Goal: Transaction & Acquisition: Obtain resource

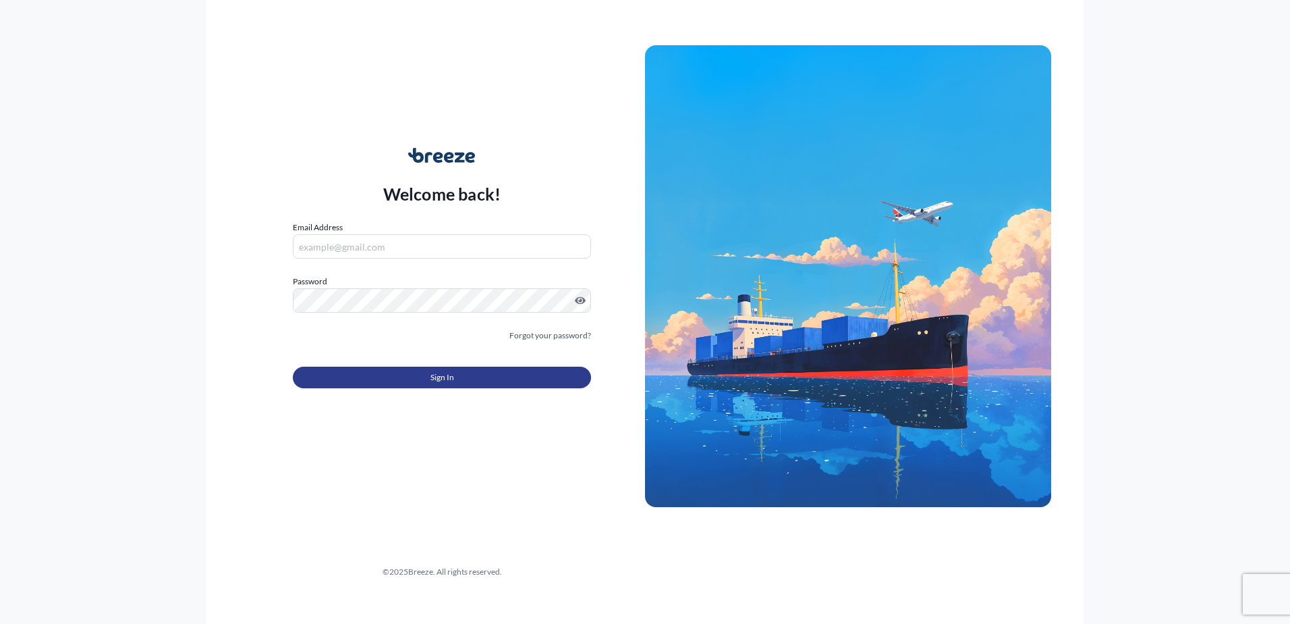
type input "[PERSON_NAME][EMAIL_ADDRESS][PERSON_NAME][DOMAIN_NAME]"
click at [450, 376] on span "Sign In" at bounding box center [443, 376] width 24 height 13
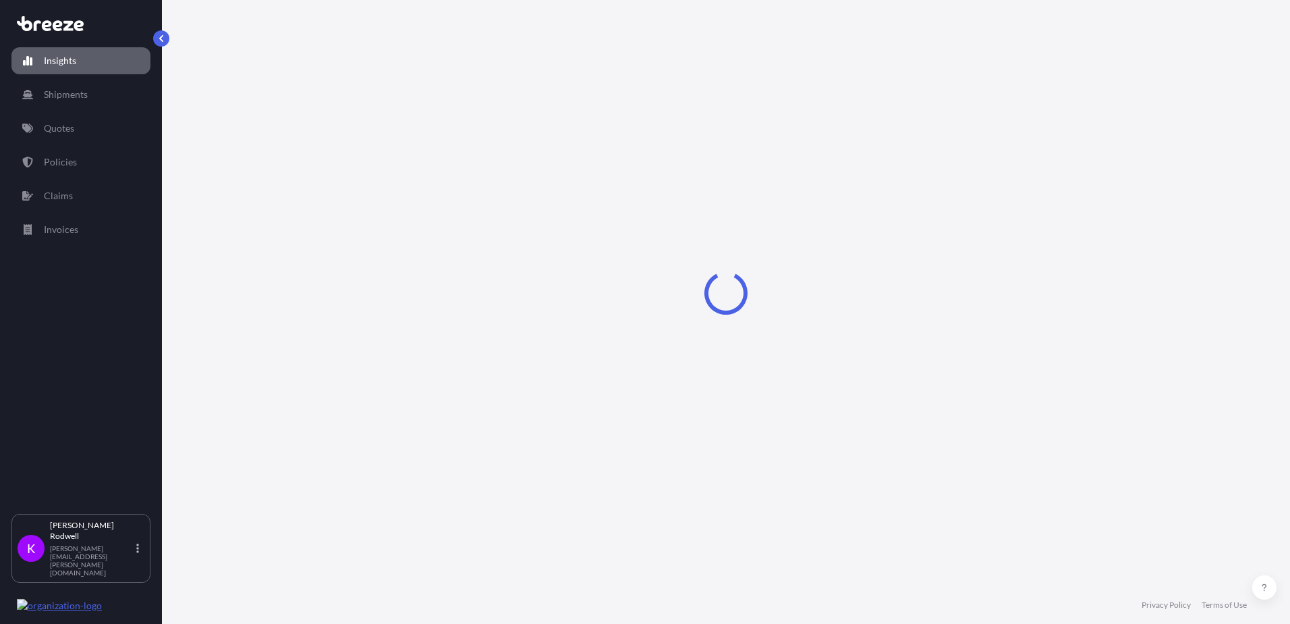
select select "2025"
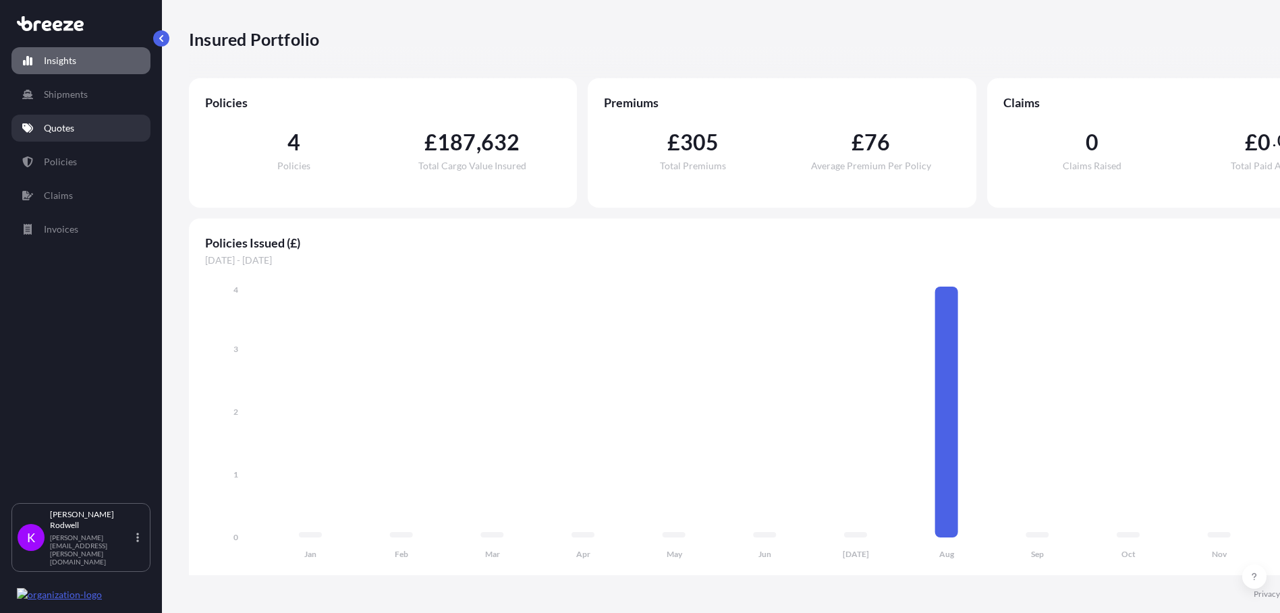
click at [78, 123] on link "Quotes" at bounding box center [80, 128] width 139 height 27
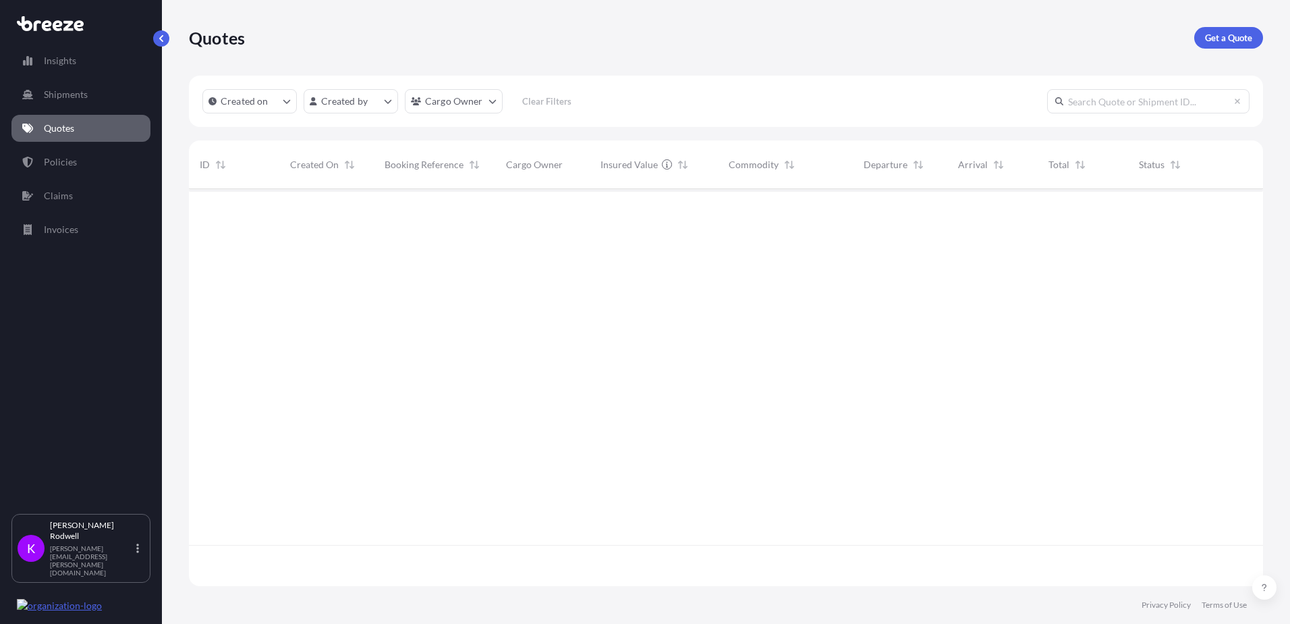
scroll to position [435, 1064]
click at [1228, 39] on p "Get a Quote" at bounding box center [1228, 37] width 47 height 13
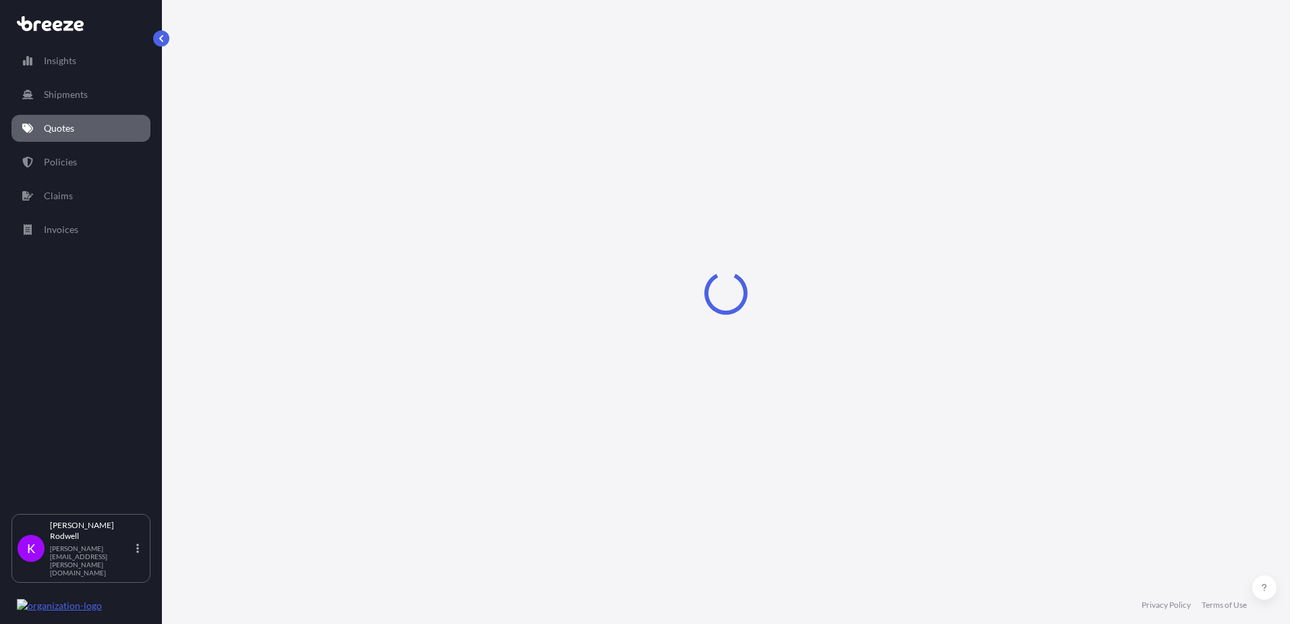
select select "Sea"
select select "1"
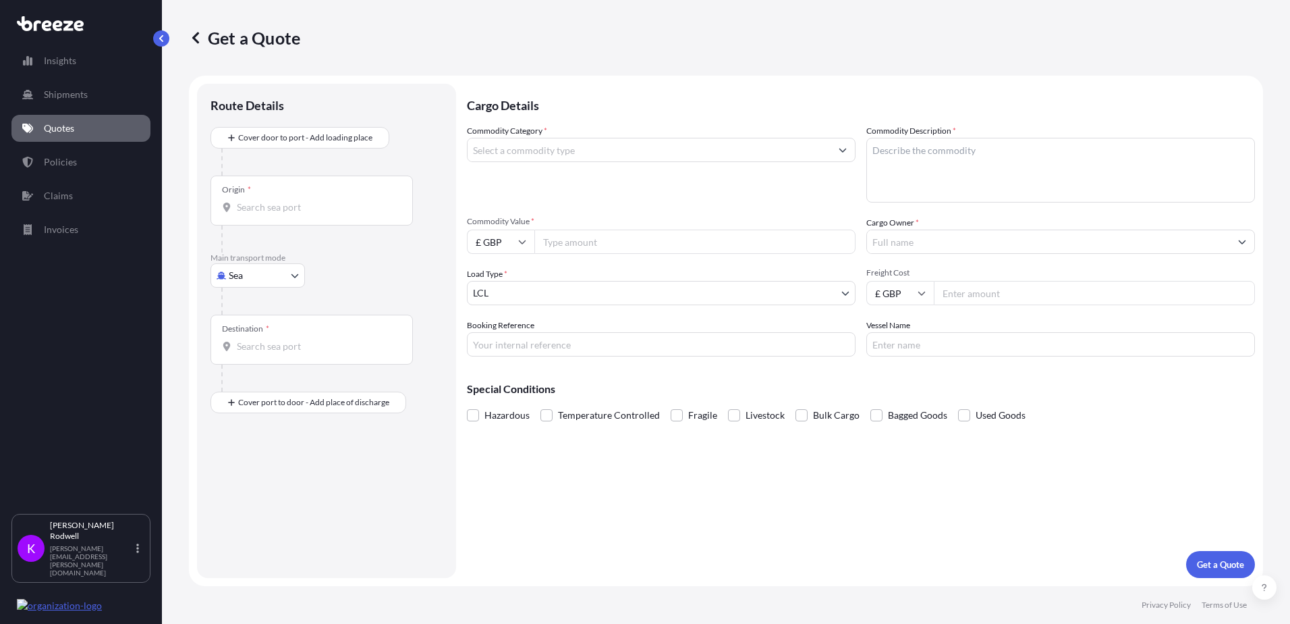
click at [267, 207] on input "Origin *" at bounding box center [316, 206] width 159 height 13
drag, startPoint x: 265, startPoint y: 208, endPoint x: 202, endPoint y: 200, distance: 63.2
click at [202, 200] on div "Route Details Cover door to port - Add loading place Place of loading Road Road…" at bounding box center [326, 331] width 259 height 494
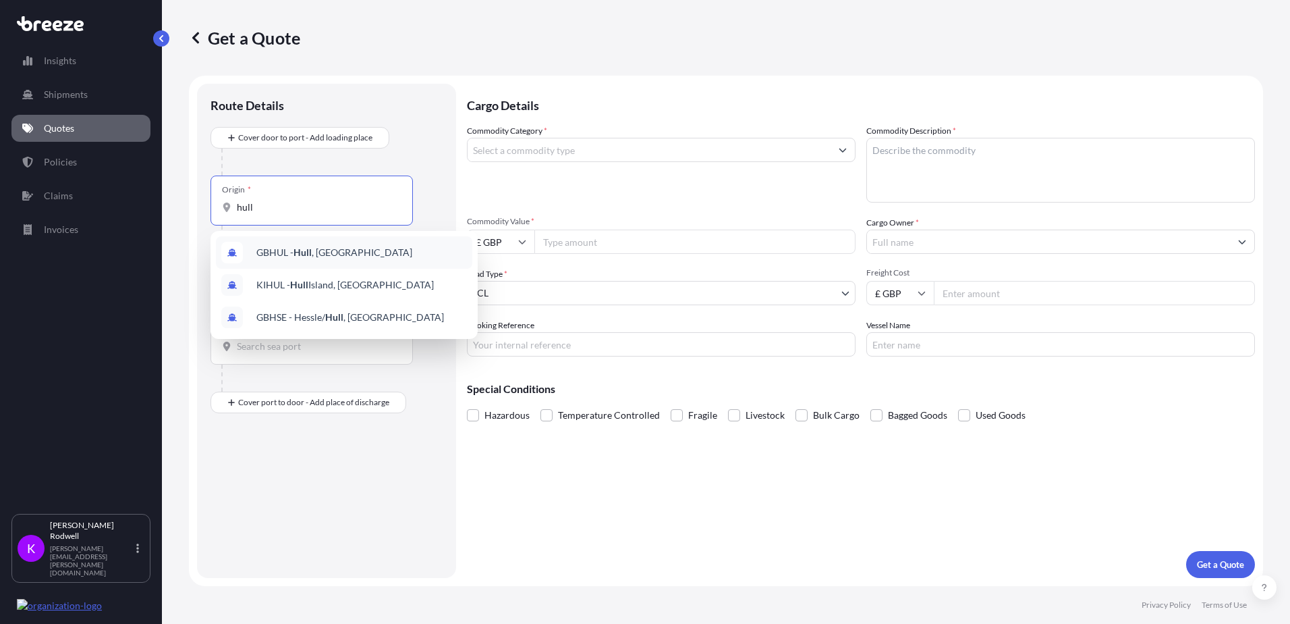
click at [293, 254] on span "GBHUL - [GEOGRAPHIC_DATA] , [GEOGRAPHIC_DATA]" at bounding box center [334, 252] width 156 height 13
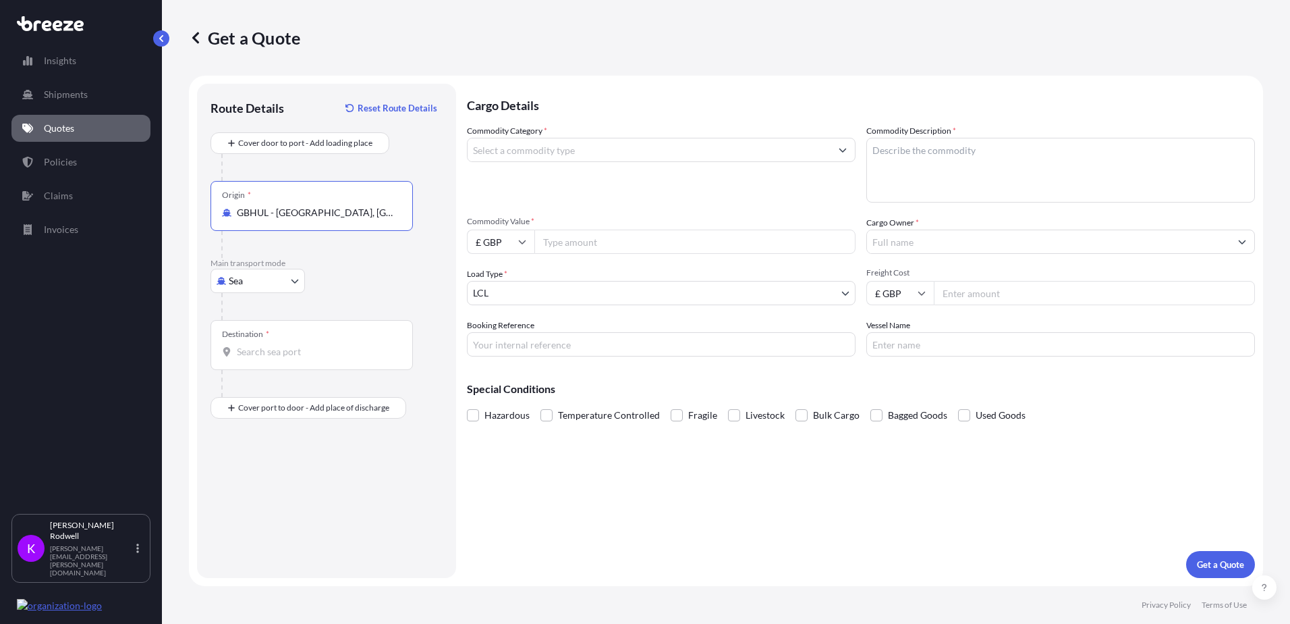
type input "GBHUL - [GEOGRAPHIC_DATA], [GEOGRAPHIC_DATA]"
click at [281, 352] on input "Destination *" at bounding box center [316, 351] width 159 height 13
click at [296, 401] on span "OMSOH - Soha r, [GEOGRAPHIC_DATA]" at bounding box center [339, 396] width 166 height 13
type input "OMSOH - [GEOGRAPHIC_DATA], [GEOGRAPHIC_DATA]"
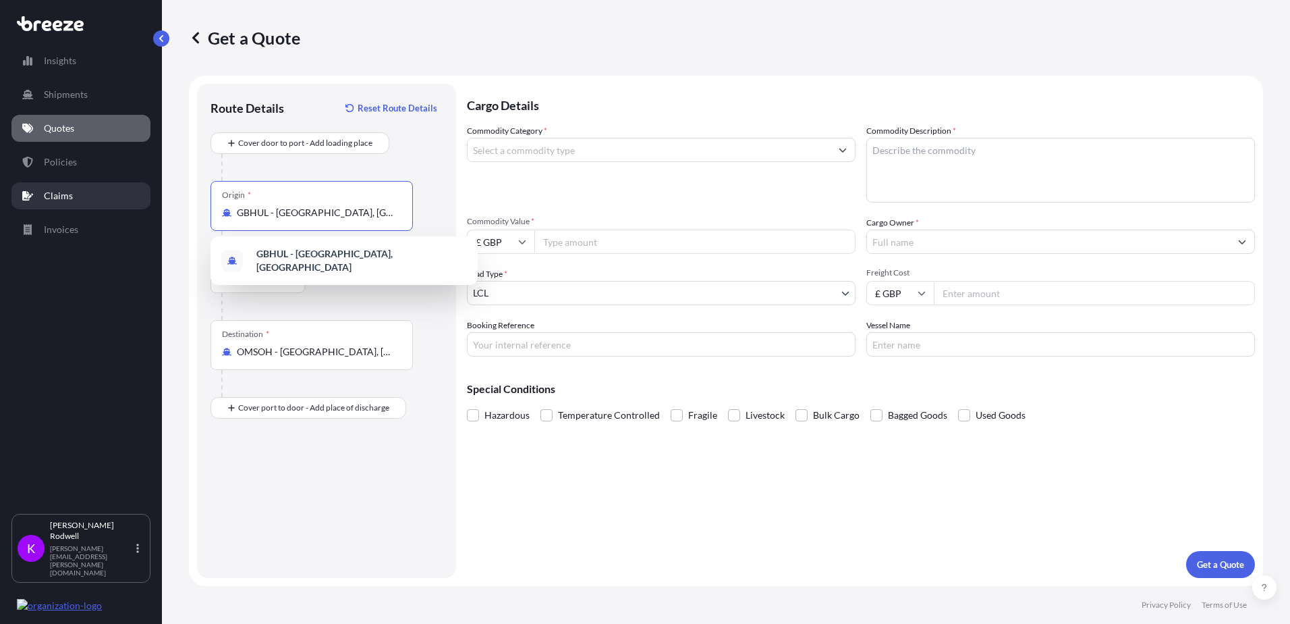
drag, startPoint x: 365, startPoint y: 218, endPoint x: 116, endPoint y: 209, distance: 249.2
click at [116, 209] on div "Insights Shipments Quotes Policies Claims Invoices K [PERSON_NAME] [PERSON_NAME…" at bounding box center [645, 312] width 1290 height 624
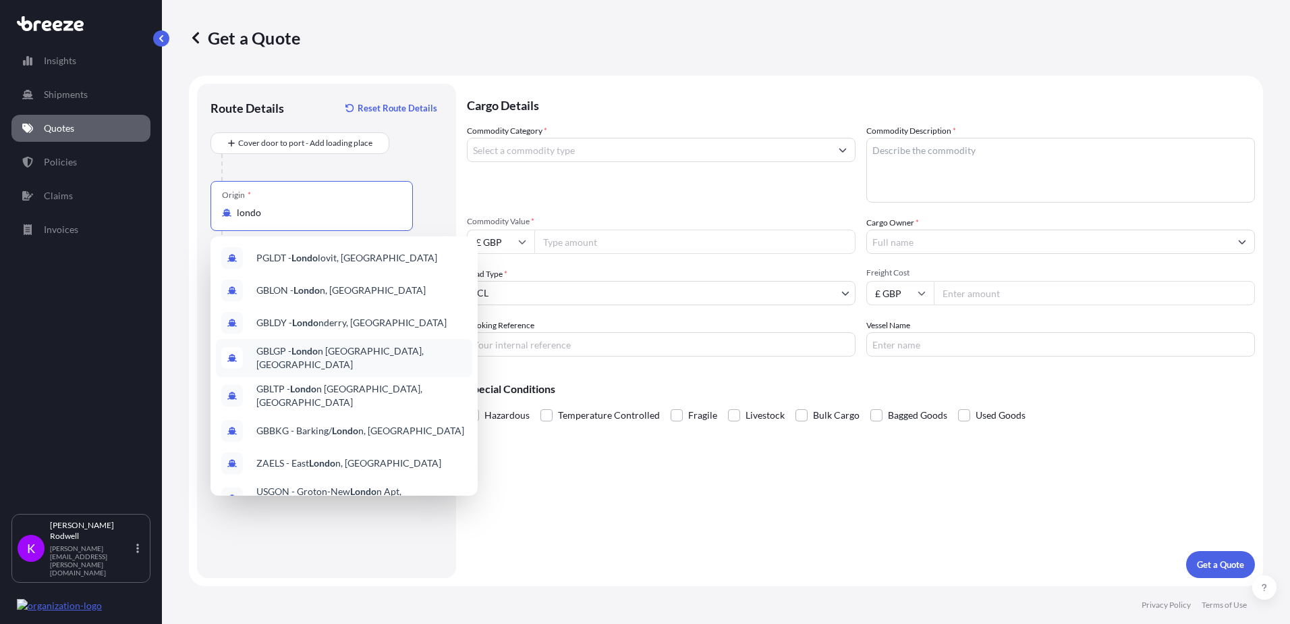
click at [362, 355] on span "GBLGP - Londo n [GEOGRAPHIC_DATA], [GEOGRAPHIC_DATA]" at bounding box center [361, 357] width 211 height 27
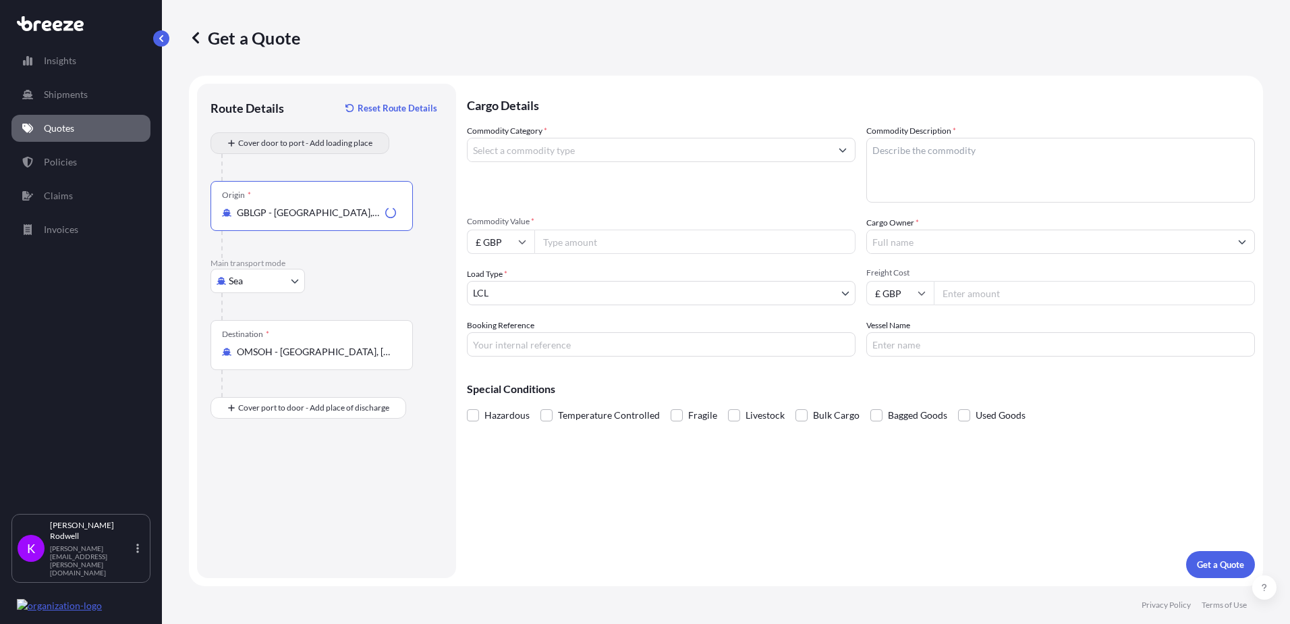
type input "GBLGP - [GEOGRAPHIC_DATA], [GEOGRAPHIC_DATA]"
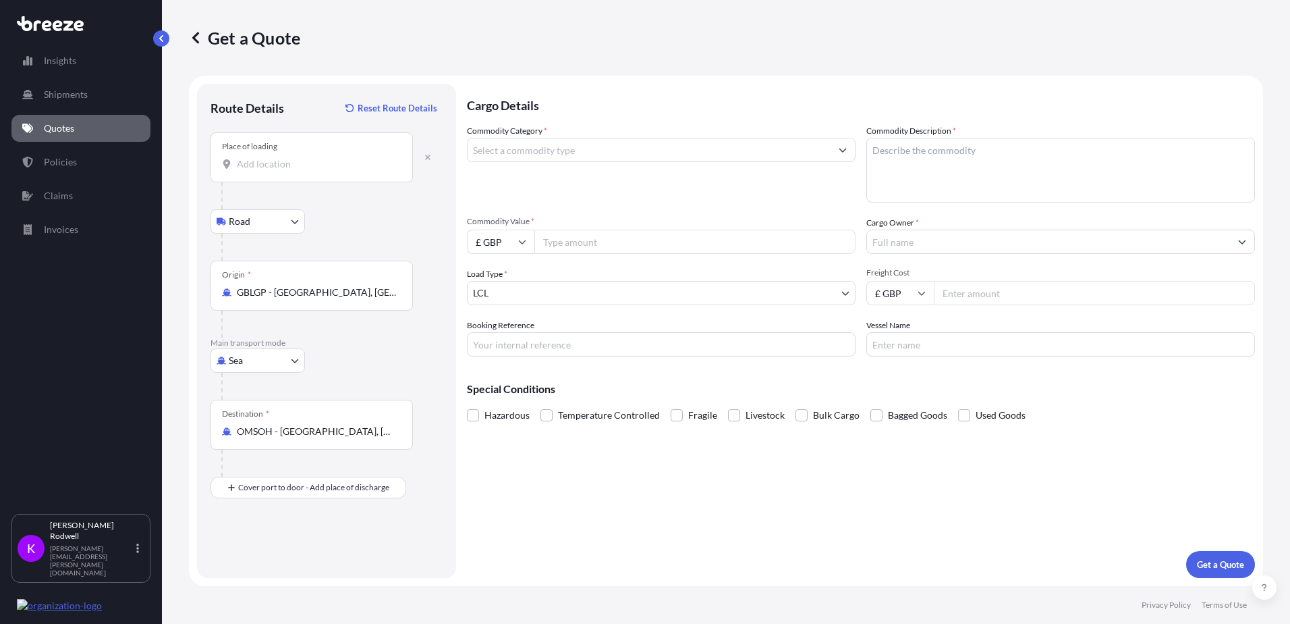
click at [259, 167] on input "Place of loading" at bounding box center [316, 163] width 159 height 13
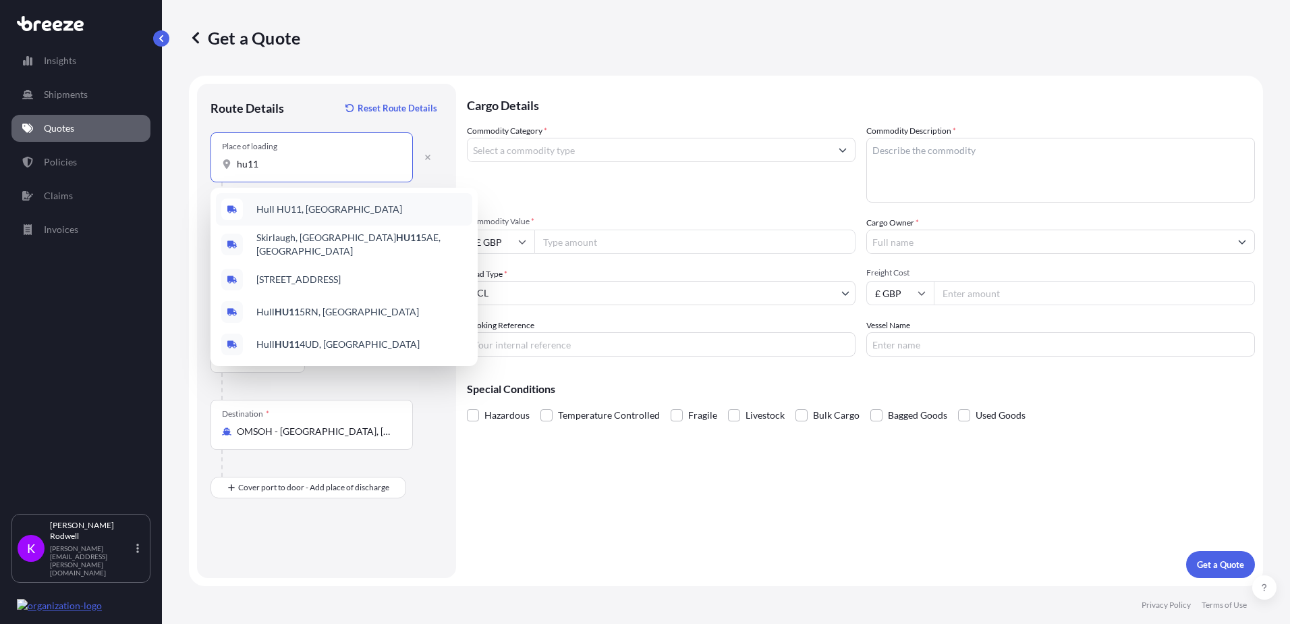
click at [307, 209] on span "Hull HU11, [GEOGRAPHIC_DATA]" at bounding box center [329, 208] width 146 height 13
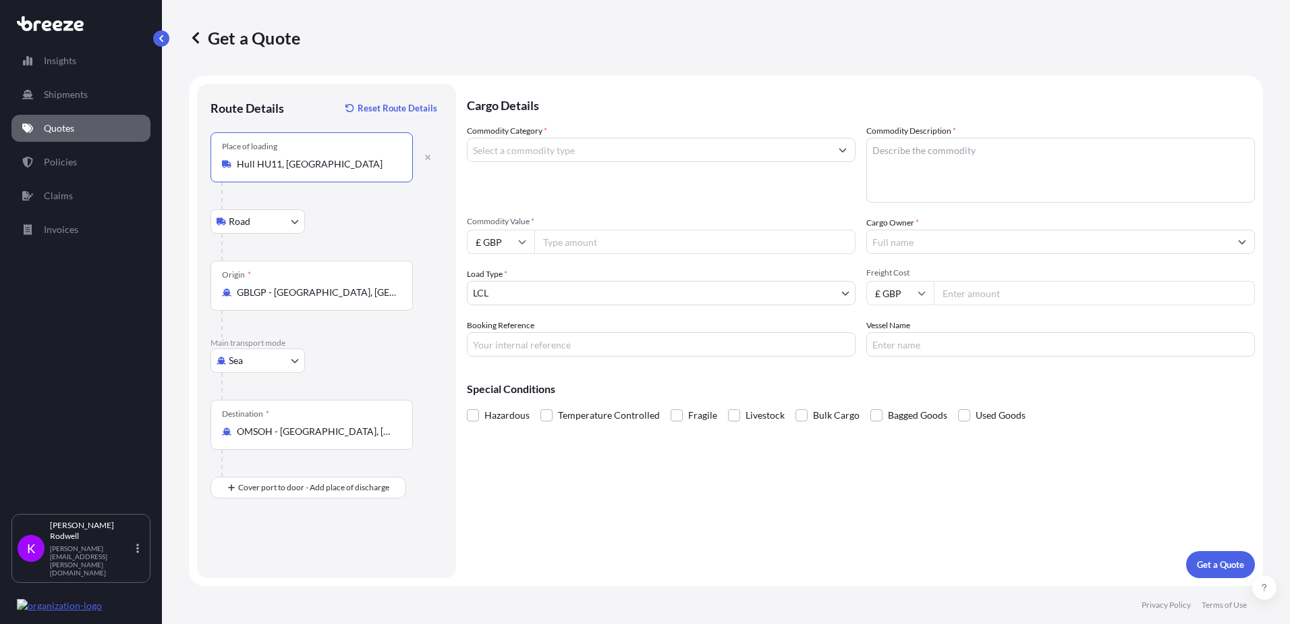
type input "Hull HU11, [GEOGRAPHIC_DATA]"
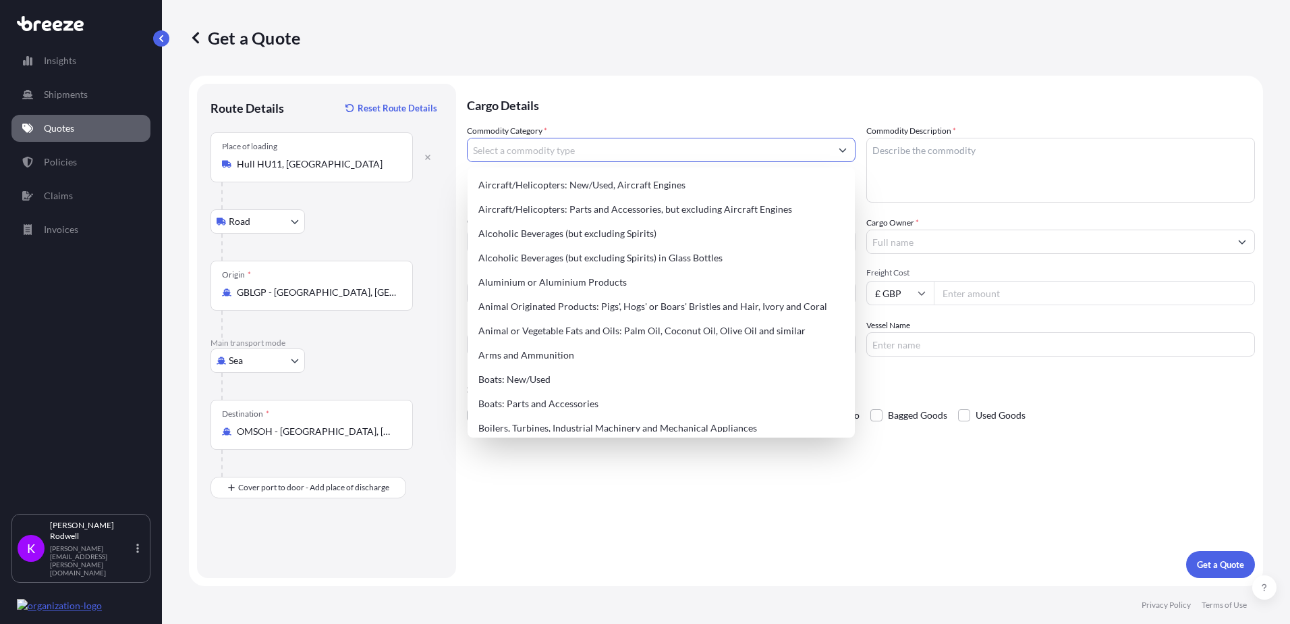
click at [560, 153] on input "Commodity Category *" at bounding box center [649, 150] width 363 height 24
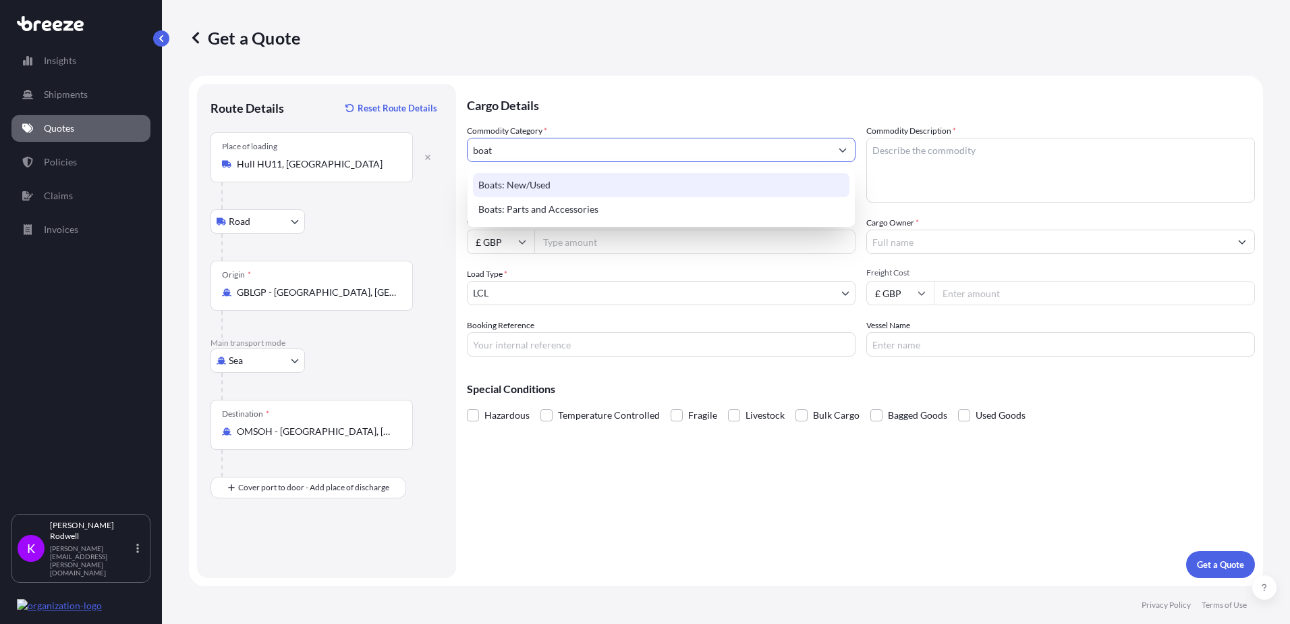
click at [538, 182] on div "Boats: New/Used" at bounding box center [661, 185] width 377 height 24
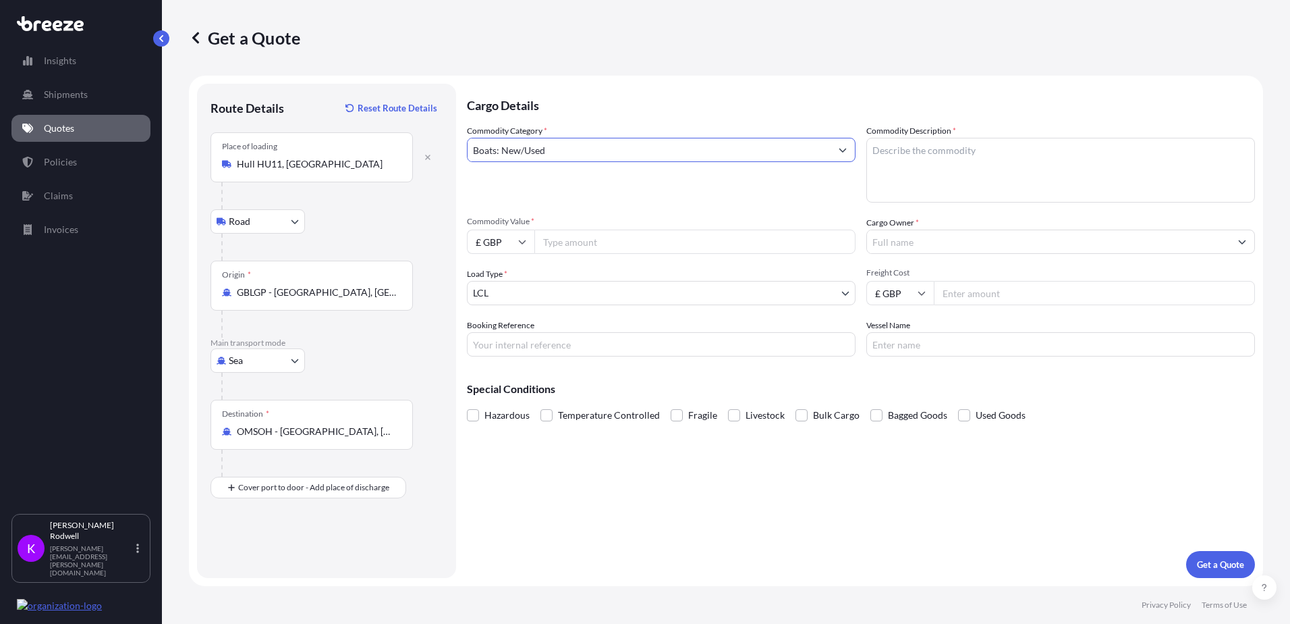
type input "Boats: New/Used"
click at [566, 244] on input "Commodity Value *" at bounding box center [694, 241] width 321 height 24
type input "35000"
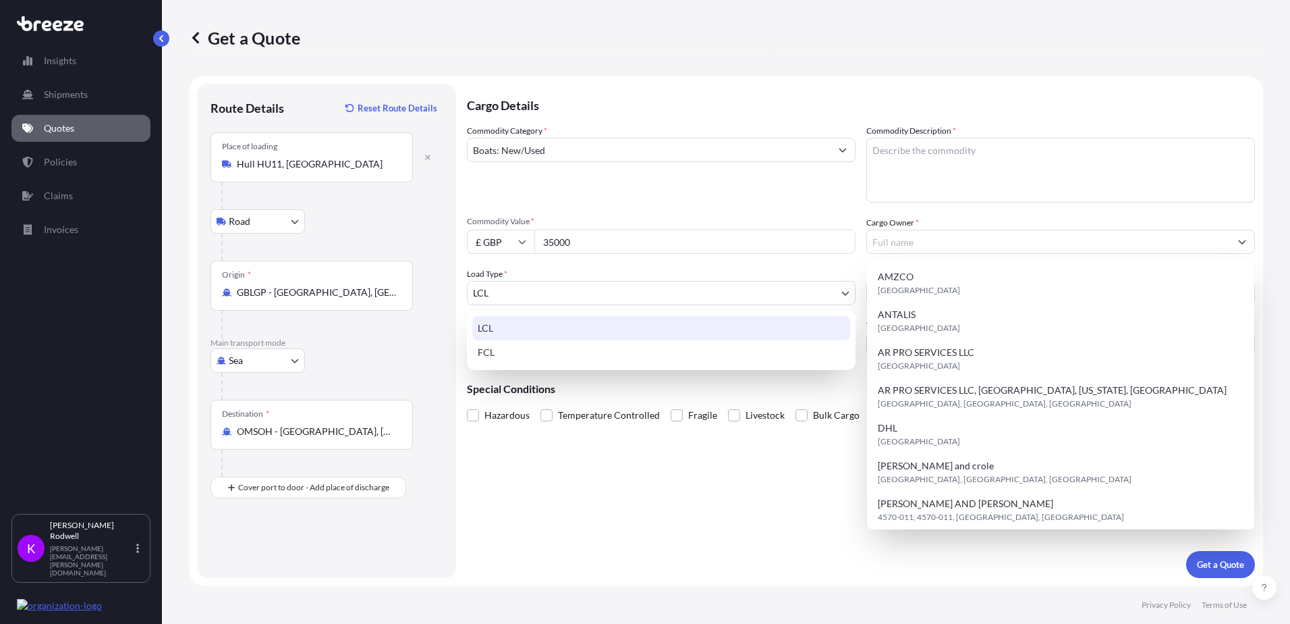
click at [758, 301] on body "51 options available. 11 options available. 4 options available. 2 options avai…" at bounding box center [645, 312] width 1290 height 624
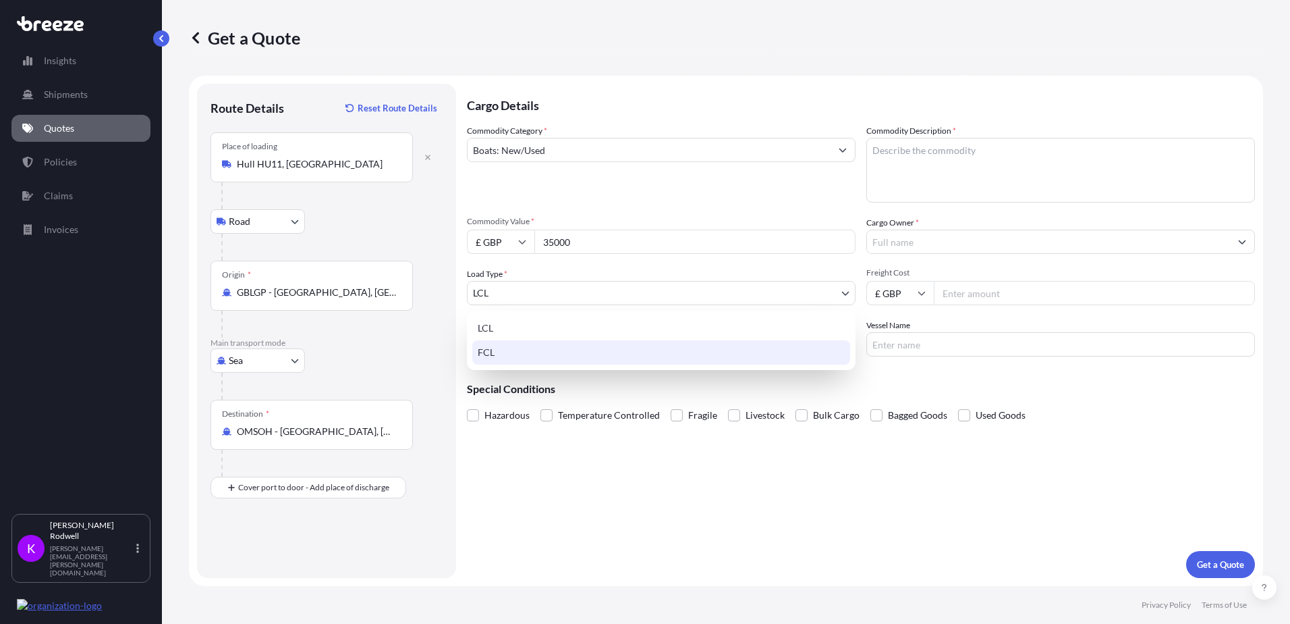
click at [686, 356] on div "FCL" at bounding box center [661, 352] width 378 height 24
select select "2"
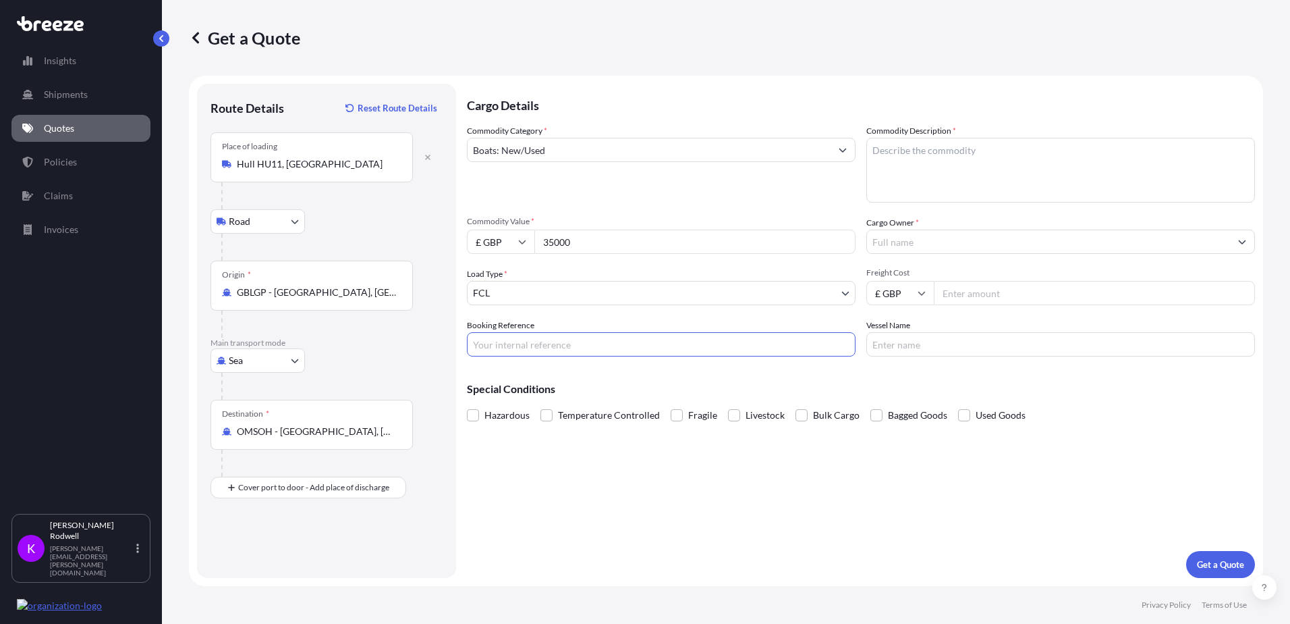
click at [574, 349] on input "Booking Reference" at bounding box center [661, 344] width 389 height 24
click at [947, 150] on textarea "Commodity Description *" at bounding box center [1060, 170] width 389 height 65
type textarea "b"
type textarea "BOATS"
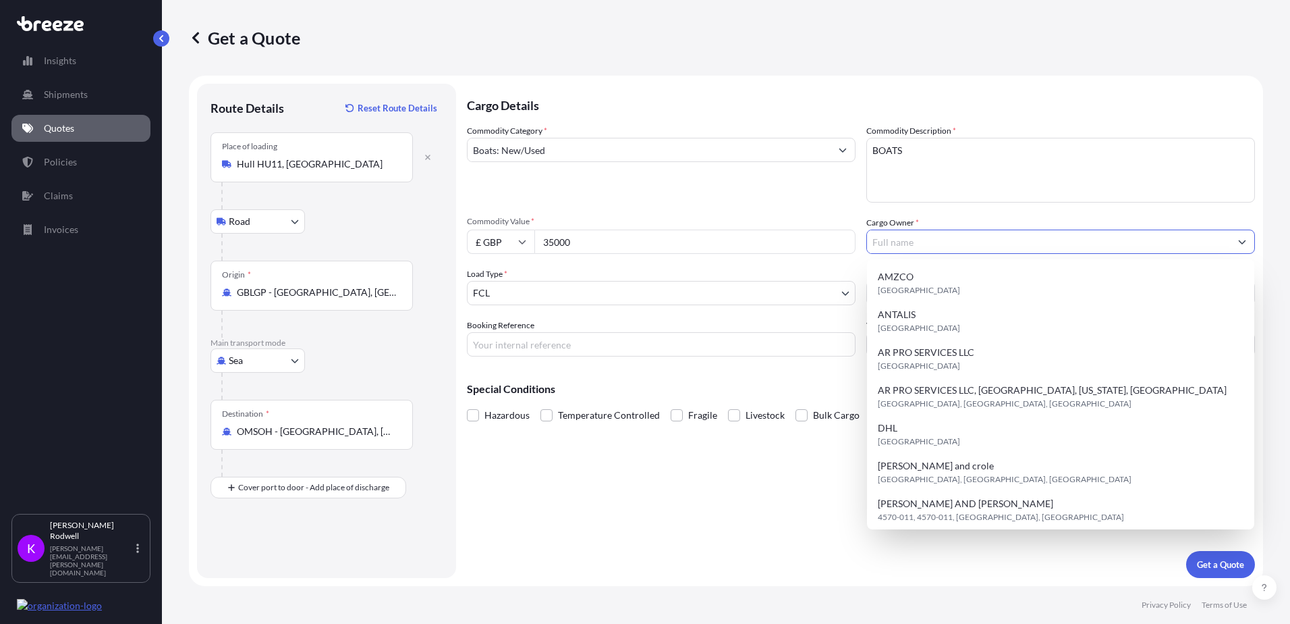
click at [968, 246] on input "Cargo Owner *" at bounding box center [1048, 241] width 363 height 24
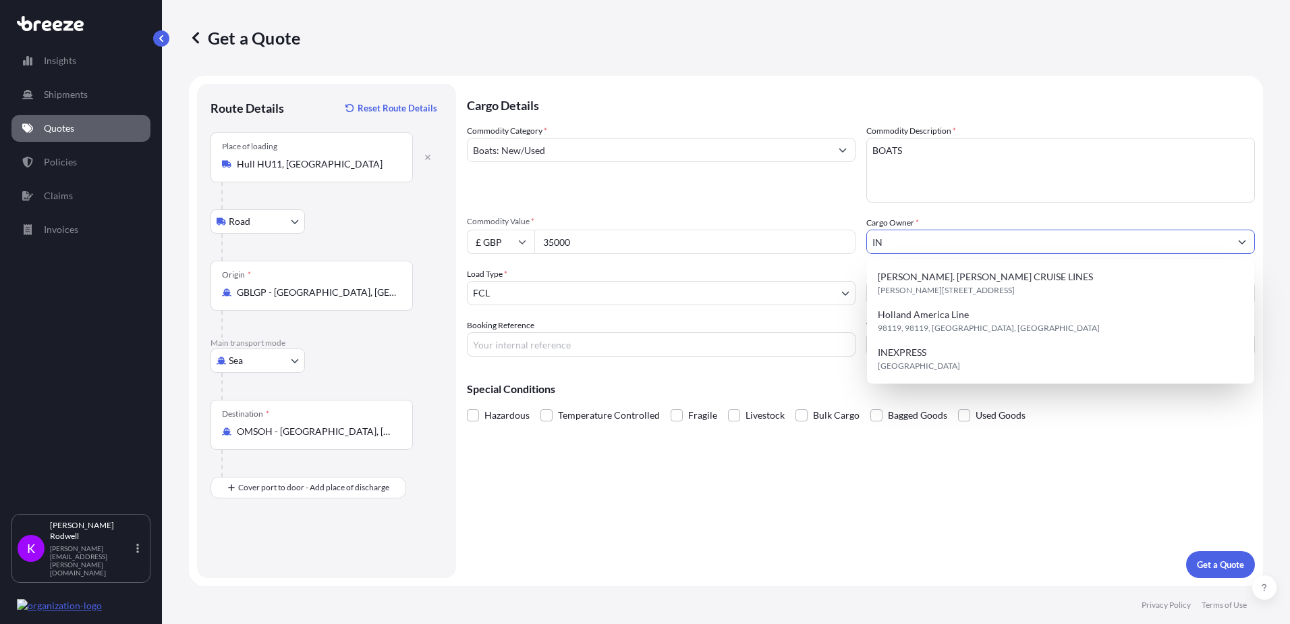
type input "I"
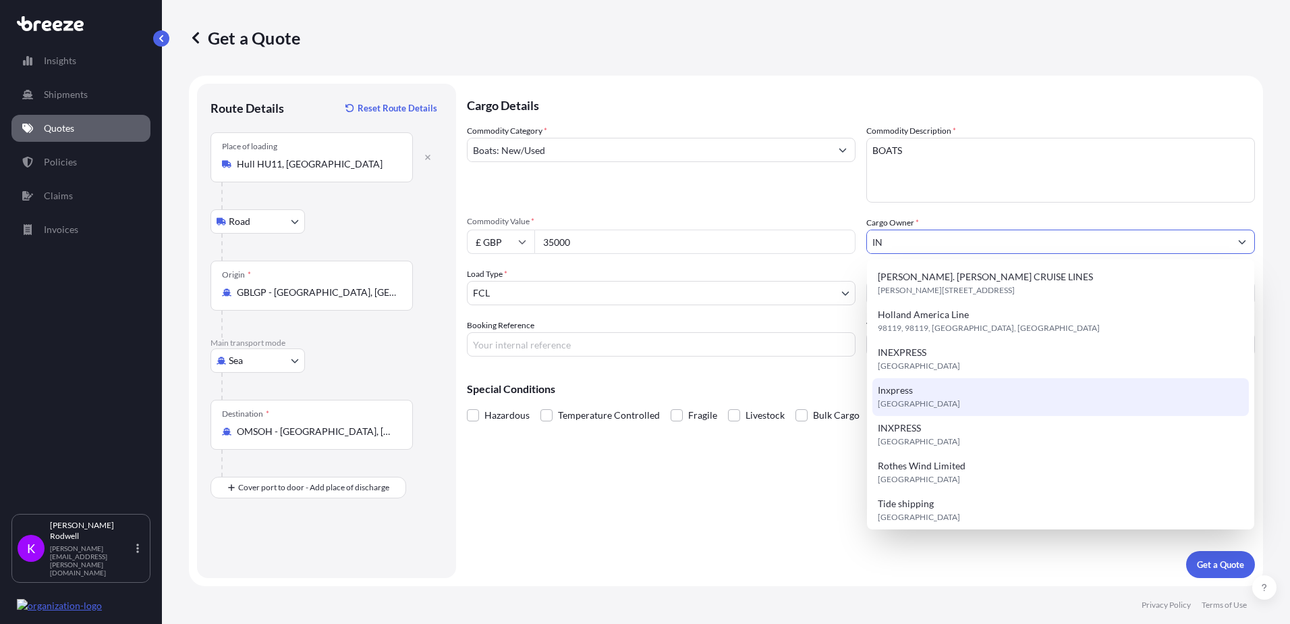
click at [922, 390] on div "Inxpress [GEOGRAPHIC_DATA]" at bounding box center [1061, 397] width 377 height 38
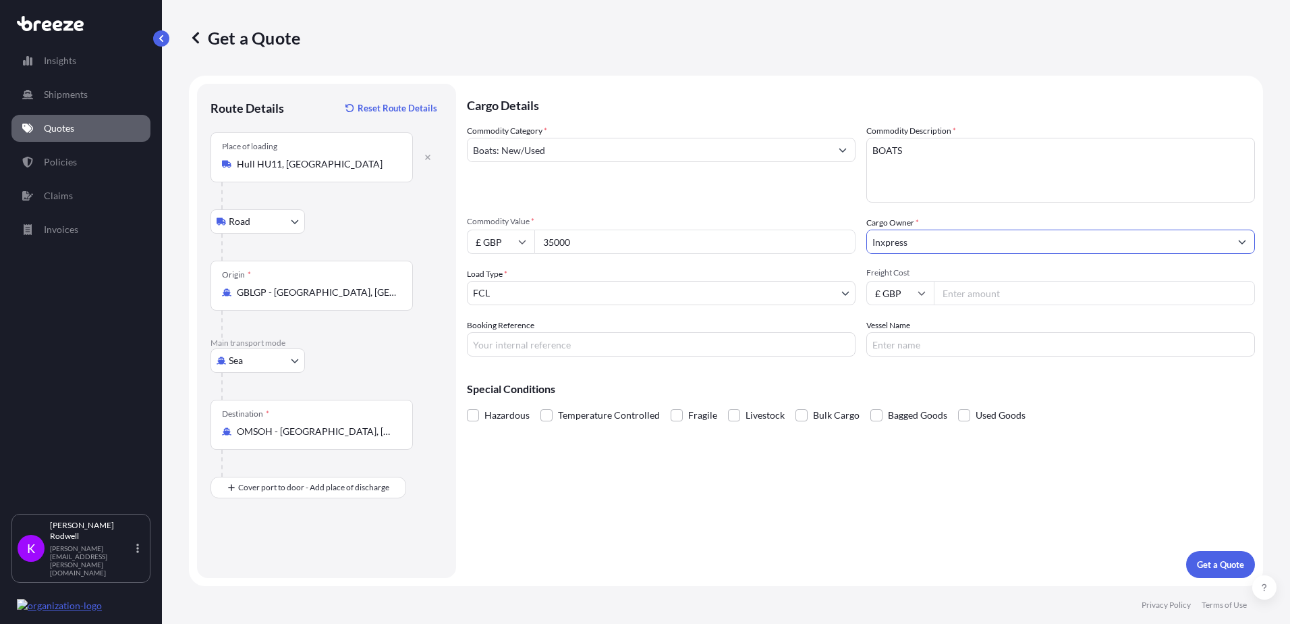
type input "Inxpress"
click at [975, 294] on input "Freight Cost" at bounding box center [1094, 293] width 321 height 24
type input "2295"
click at [548, 345] on input "Booking Reference" at bounding box center [661, 344] width 389 height 24
click at [908, 342] on input "Vessel Name" at bounding box center [1060, 344] width 389 height 24
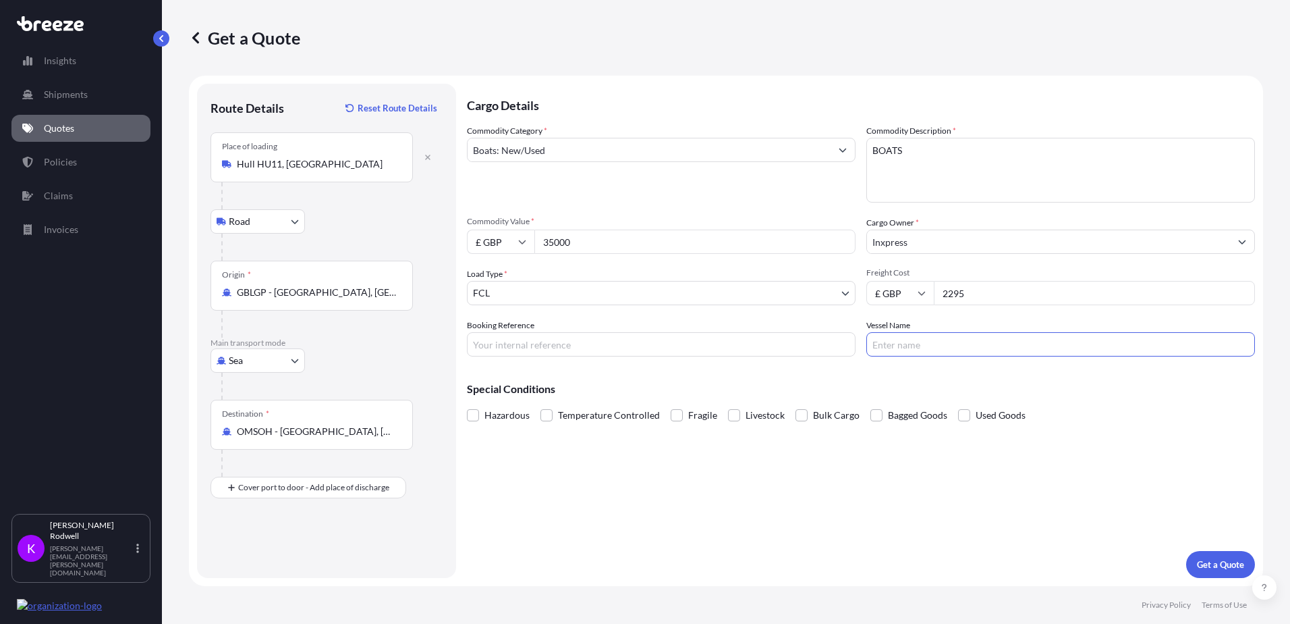
click at [808, 468] on div "Cargo Details Commodity Category * Boats: New/Used Commodity Description * BOAT…" at bounding box center [861, 331] width 788 height 494
click at [1235, 562] on p "Get a Quote" at bounding box center [1220, 563] width 47 height 13
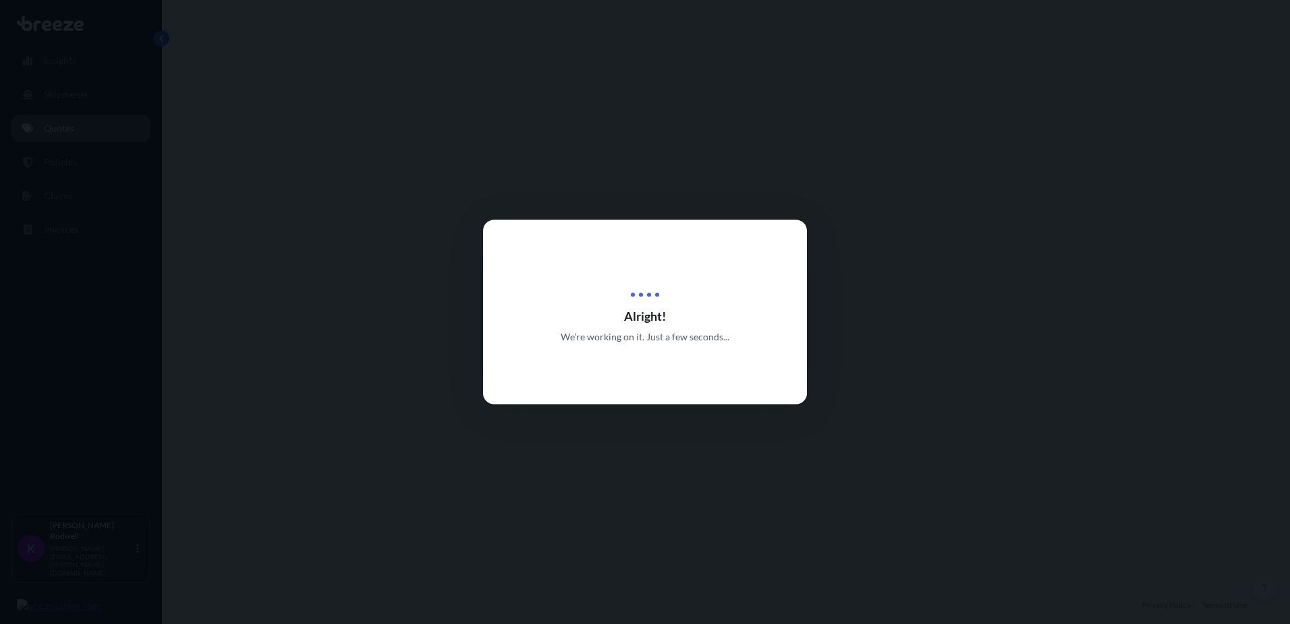
select select "Road"
select select "Sea"
select select "2"
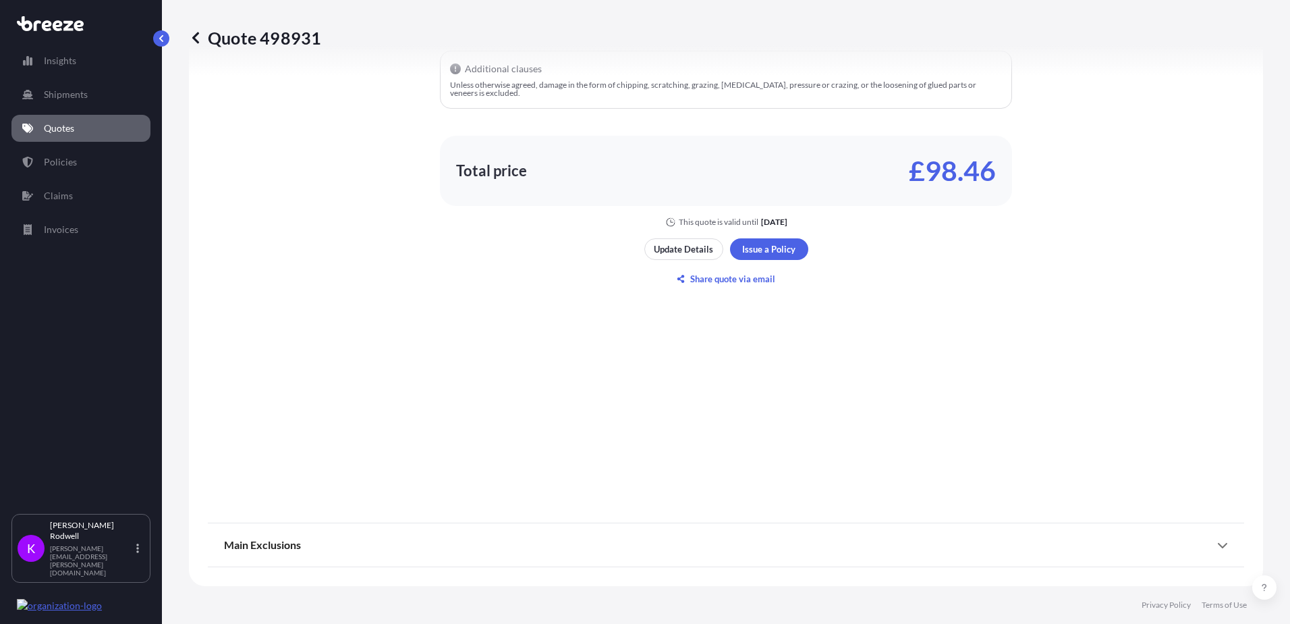
scroll to position [663, 0]
